Goal: Task Accomplishment & Management: Complete application form

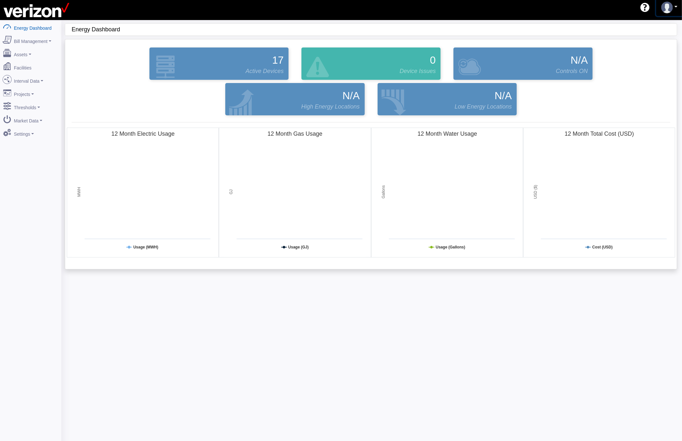
click at [676, 2] on link at bounding box center [670, 7] width 26 height 17
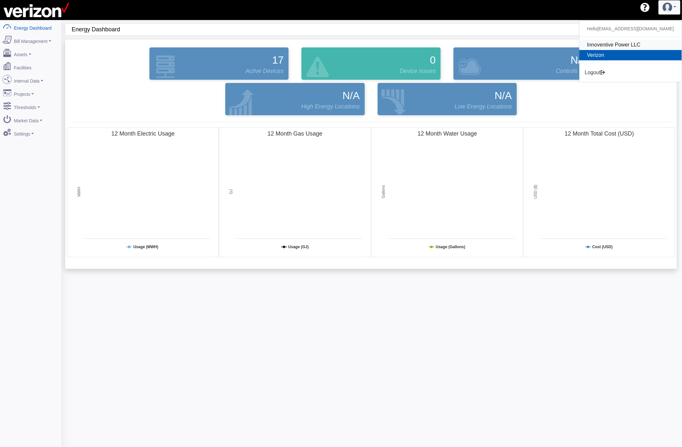
click at [627, 46] on link "Innoventive Power LLC" at bounding box center [631, 45] width 102 height 10
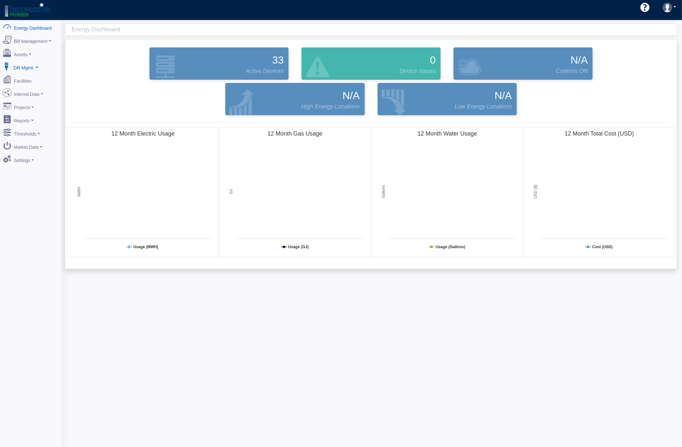
click at [34, 67] on link "DR Mgmt." at bounding box center [30, 67] width 63 height 14
click at [49, 41] on link "Bill Management" at bounding box center [30, 40] width 63 height 14
click at [33, 53] on link "Dashboard" at bounding box center [30, 53] width 63 height 12
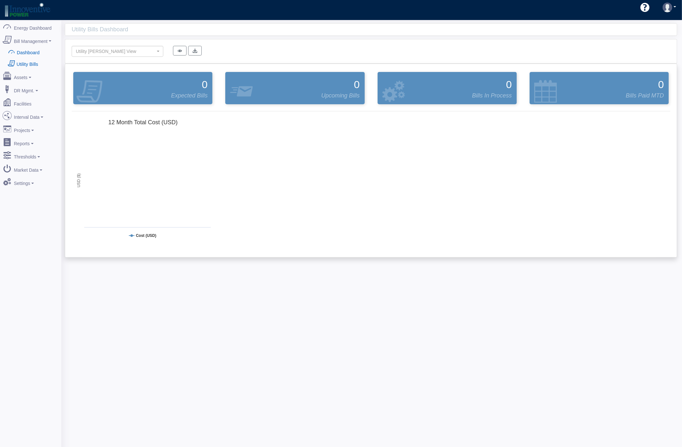
click at [31, 63] on link "Utility Bills" at bounding box center [30, 64] width 63 height 12
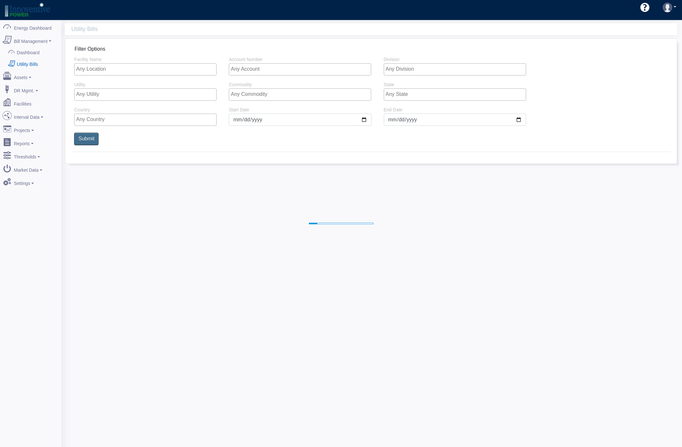
select select
click at [34, 89] on link "DR Mgmt." at bounding box center [30, 90] width 63 height 14
click at [36, 99] on link "NYISO Event Mgmt" at bounding box center [30, 102] width 63 height 12
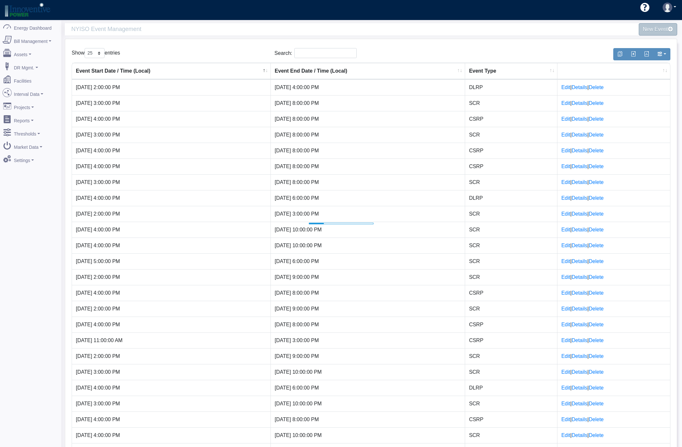
select select "25"
click at [671, 30] on span at bounding box center [672, 29] width 6 height 6
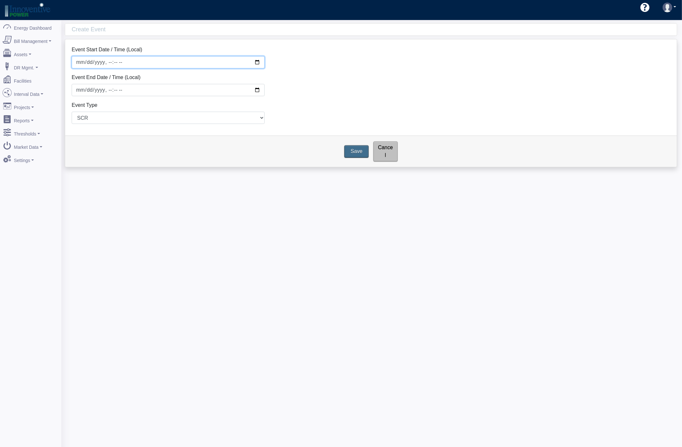
click at [258, 62] on input "Event Start Date / Time (Local)" at bounding box center [168, 62] width 193 height 12
type input "[DATE]T14:00"
click at [219, 121] on select "SCR DLRP CSRP" at bounding box center [168, 118] width 193 height 12
click at [258, 90] on input "Event End Date / Time (Local)" at bounding box center [168, 90] width 193 height 12
type input "[DATE]T15:00"
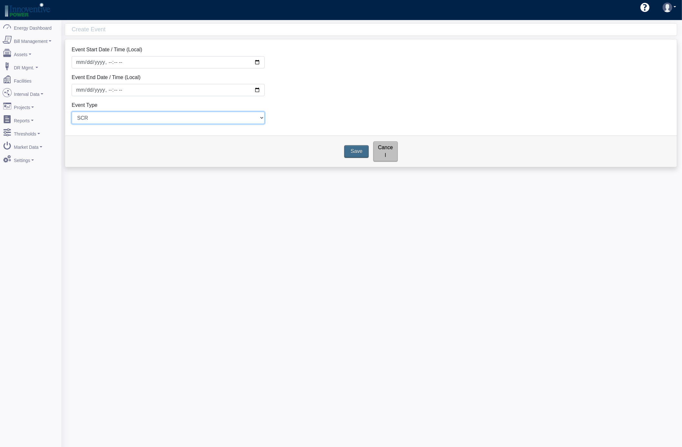
click at [227, 117] on select "SCR DLRP CSRP" at bounding box center [168, 118] width 193 height 12
click at [72, 112] on select "SCR DLRP CSRP" at bounding box center [168, 118] width 193 height 12
click at [357, 145] on input "Save" at bounding box center [357, 152] width 27 height 14
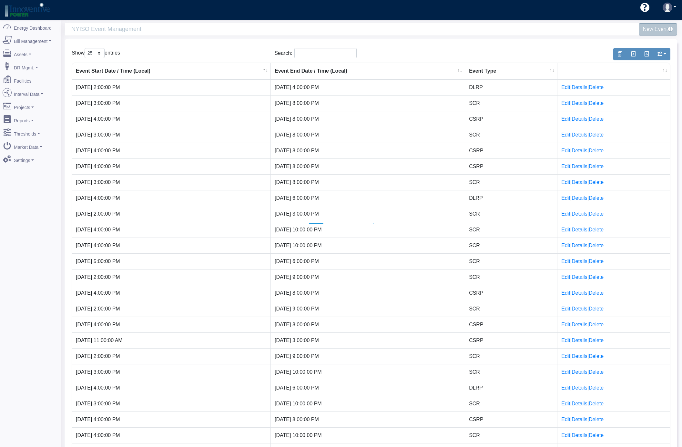
select select "25"
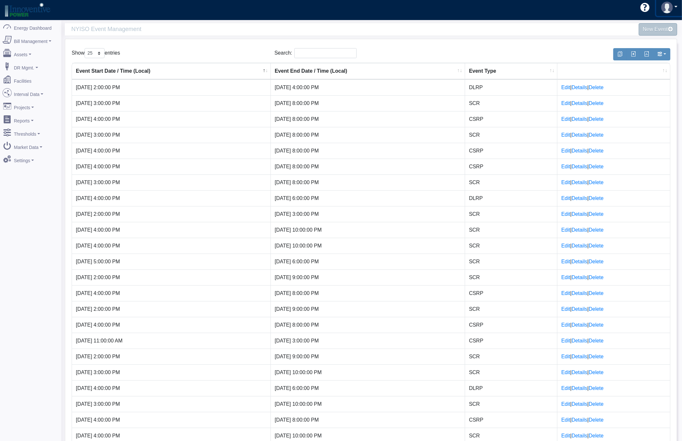
click at [664, 7] on img at bounding box center [668, 8] width 12 height 12
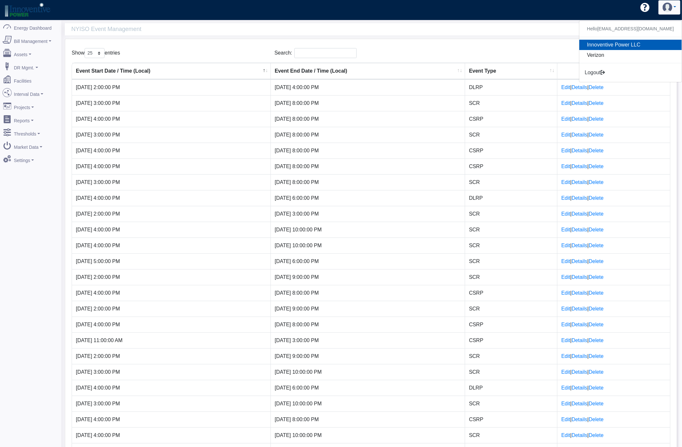
click at [609, 73] on button "Logout" at bounding box center [596, 73] width 32 height 14
